Goal: Find specific page/section: Find specific page/section

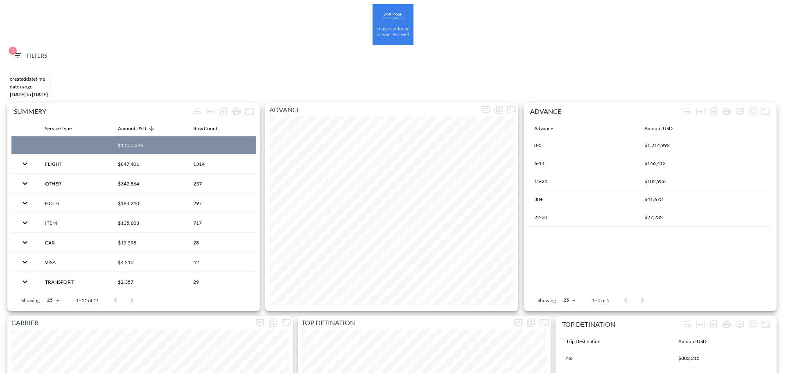
click at [14, 55] on icon "button" at bounding box center [18, 56] width 10 height 10
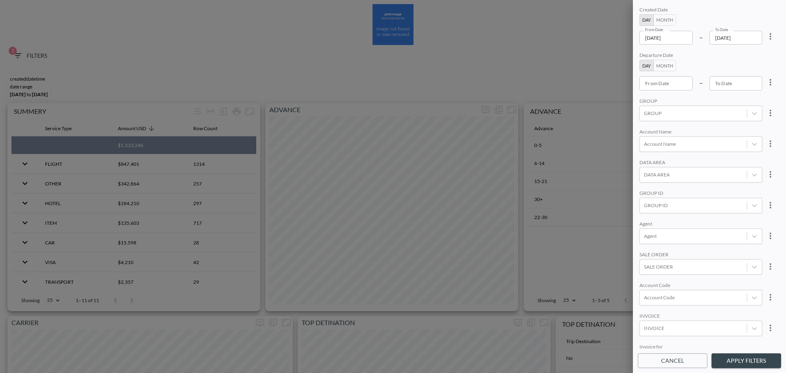
click at [767, 40] on icon "more" at bounding box center [771, 37] width 10 height 10
click at [754, 61] on li "Clear" at bounding box center [740, 55] width 74 height 15
type input "YYYY-MM-DD"
click at [656, 36] on input "YYYY-MM-DD" at bounding box center [666, 38] width 53 height 14
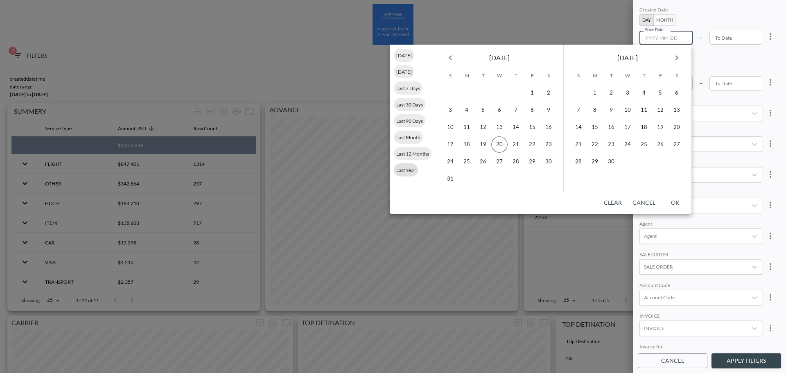
click at [409, 170] on span "Last Year" at bounding box center [406, 170] width 24 height 6
type input "[DATE]"
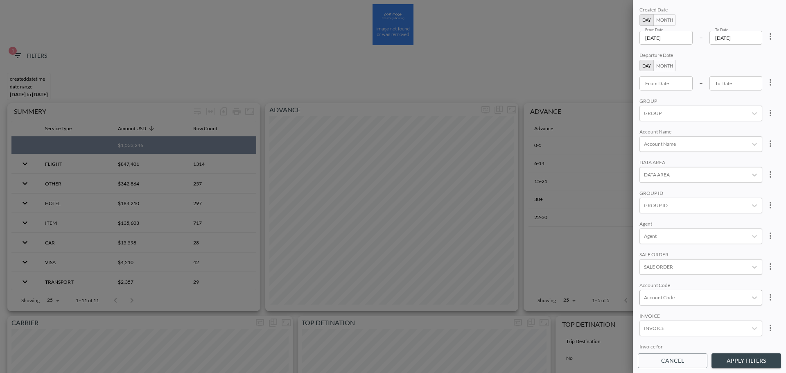
click at [667, 296] on div at bounding box center [693, 298] width 99 height 8
paste input "CLRG"
click at [643, 267] on input "CLRG" at bounding box center [645, 270] width 17 height 17
type input "CLRG"
click at [693, 298] on div "CLRG" at bounding box center [706, 298] width 74 height 8
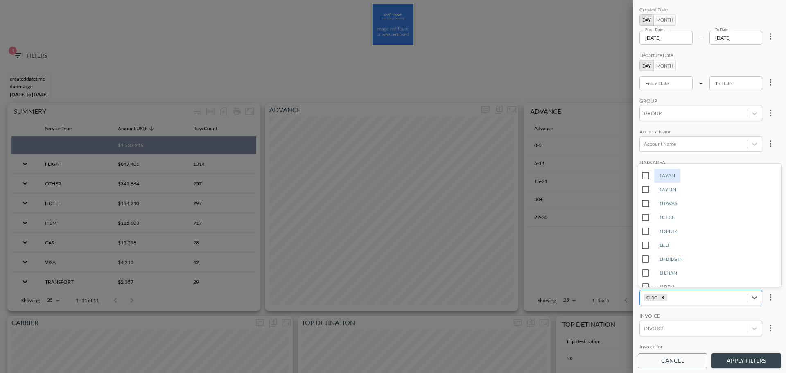
paste input "DGHT"
click at [642, 270] on input "DGHT" at bounding box center [645, 270] width 17 height 17
type input "DGHT"
click at [694, 222] on div "Agent" at bounding box center [701, 225] width 123 height 8
click at [721, 298] on div "CLRG;DGHT" at bounding box center [718, 298] width 47 height 8
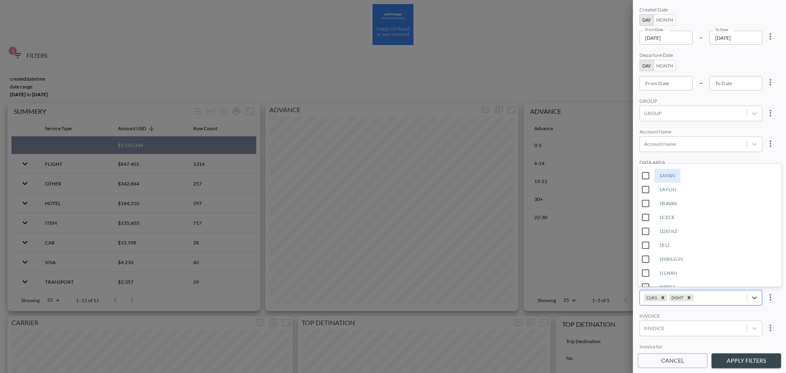
paste input "GRLF"
click at [648, 270] on input "GRLF" at bounding box center [645, 270] width 17 height 17
type input "GRLF"
click at [734, 297] on div "CLRG;DGHT;GRLF" at bounding box center [734, 298] width 17 height 8
paste input "MRTR"
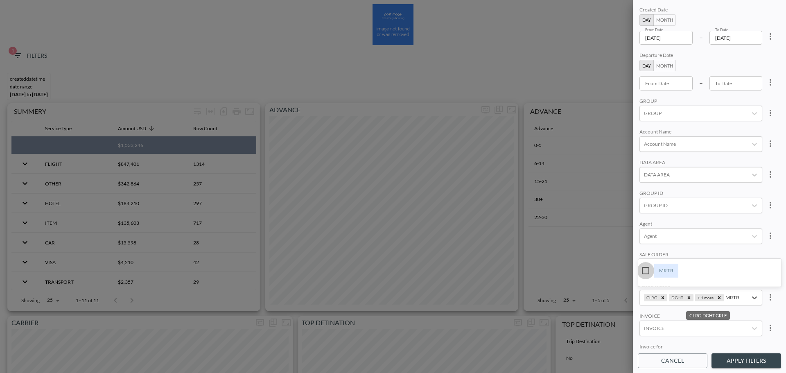
click at [646, 270] on input "MRTR" at bounding box center [645, 270] width 17 height 17
type input "MRTR"
click at [734, 303] on div "CLRG DGHT + 2 more" at bounding box center [693, 297] width 107 height 11
paste input "MNKF"
click at [649, 271] on input "MNKF" at bounding box center [645, 270] width 17 height 17
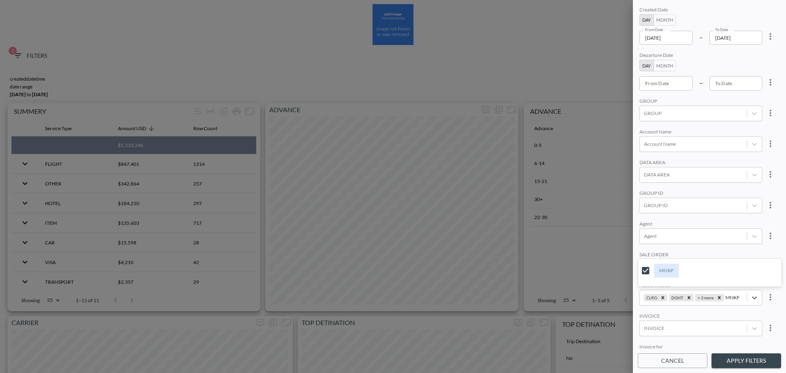
type input "MNKF"
click at [714, 220] on div "Created Date Day Month From Date [DATE] From Date – To Date [DATE] To Date Depa…" at bounding box center [709, 177] width 143 height 344
click at [757, 360] on button "Apply Filters" at bounding box center [747, 360] width 70 height 15
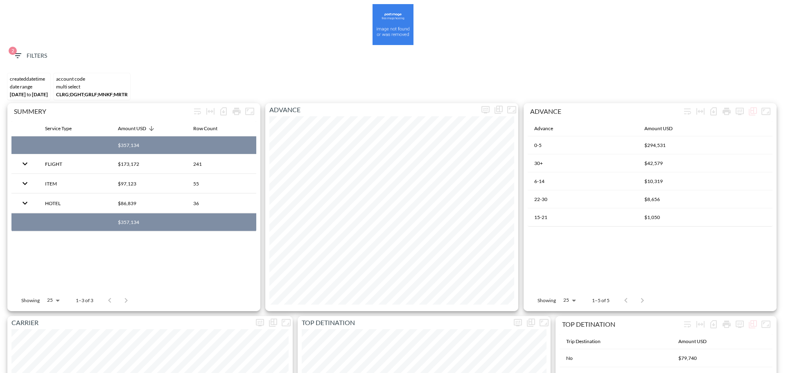
click at [5, 59] on div "2 Filters" at bounding box center [393, 57] width 778 height 25
click at [21, 63] on button "2 Filters" at bounding box center [29, 55] width 41 height 15
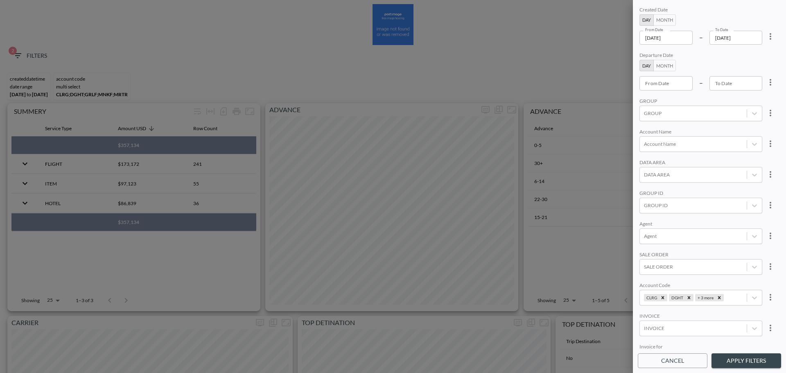
click at [766, 38] on icon "more" at bounding box center [771, 37] width 10 height 10
click at [749, 65] on ul "Clear" at bounding box center [740, 55] width 74 height 21
click at [749, 61] on li "Clear" at bounding box center [740, 55] width 74 height 15
type input "YYYY-MM-DD"
click at [672, 35] on input "YYYY-MM-DD" at bounding box center [666, 38] width 53 height 14
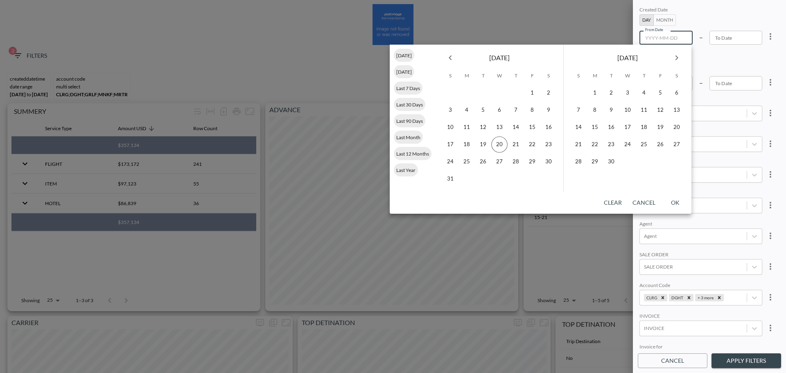
click at [448, 57] on icon "Previous month" at bounding box center [450, 58] width 10 height 10
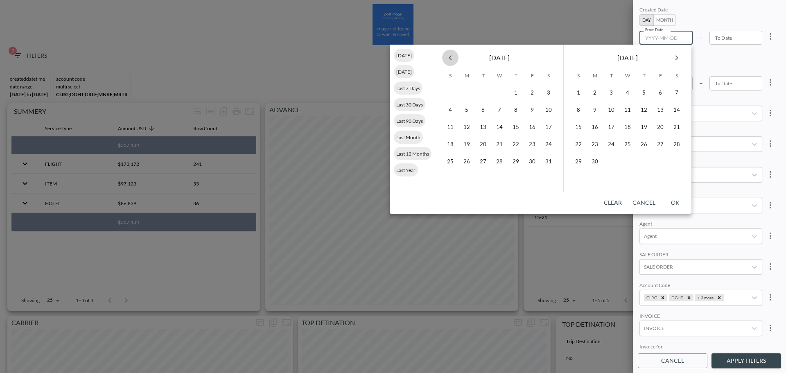
click at [448, 57] on icon "Previous month" at bounding box center [450, 58] width 10 height 10
click at [455, 60] on icon "Previous month" at bounding box center [450, 58] width 10 height 10
click at [498, 87] on button "1" at bounding box center [499, 93] width 16 height 16
type input "[DATE]"
type input "YYYY-MM-DD"
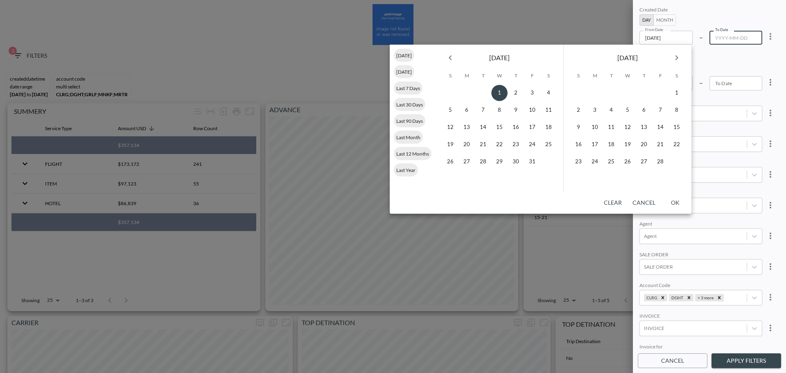
click at [675, 57] on icon "Next month" at bounding box center [677, 58] width 10 height 10
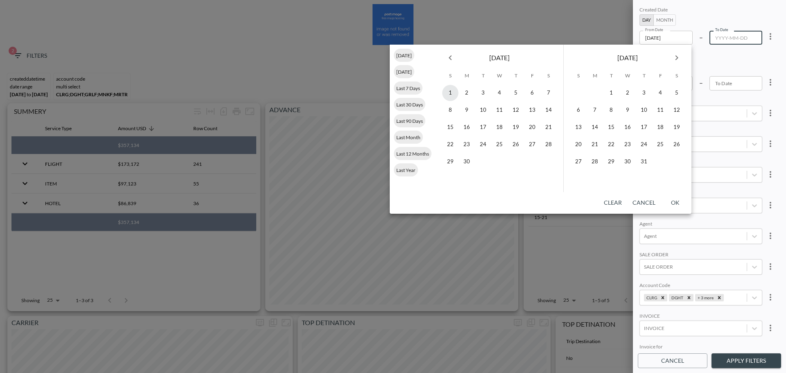
click at [675, 56] on icon "Next month" at bounding box center [677, 58] width 10 height 10
click at [676, 55] on icon "Next month" at bounding box center [677, 58] width 10 height 10
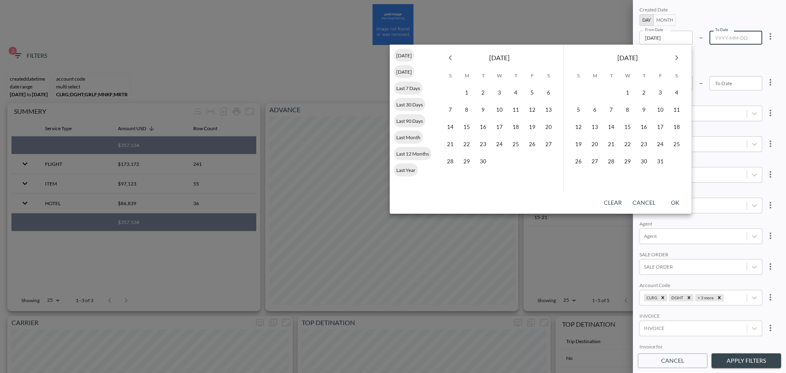
click at [457, 57] on button "Previous month" at bounding box center [450, 58] width 16 height 16
click at [487, 142] on button "19" at bounding box center [483, 144] width 16 height 16
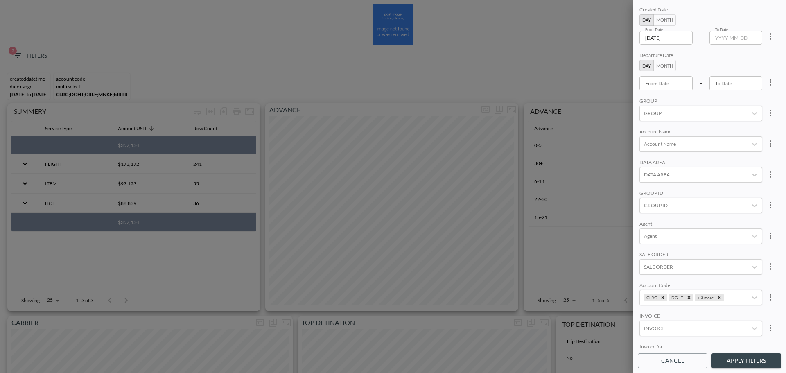
type input "[DATE]"
click at [730, 362] on button "Apply Filters" at bounding box center [747, 360] width 70 height 15
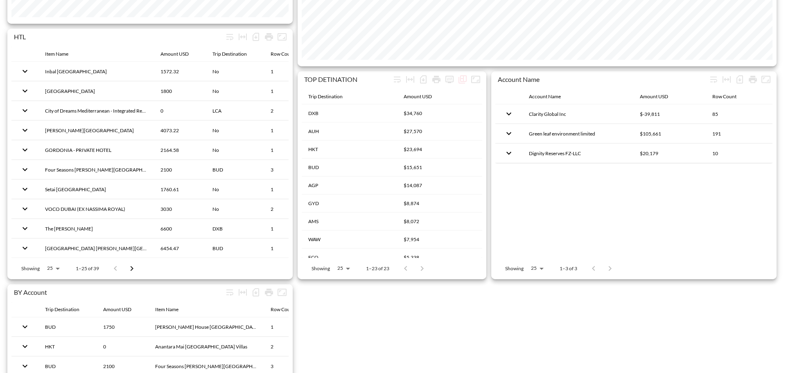
scroll to position [696, 0]
